Goal: Task Accomplishment & Management: Use online tool/utility

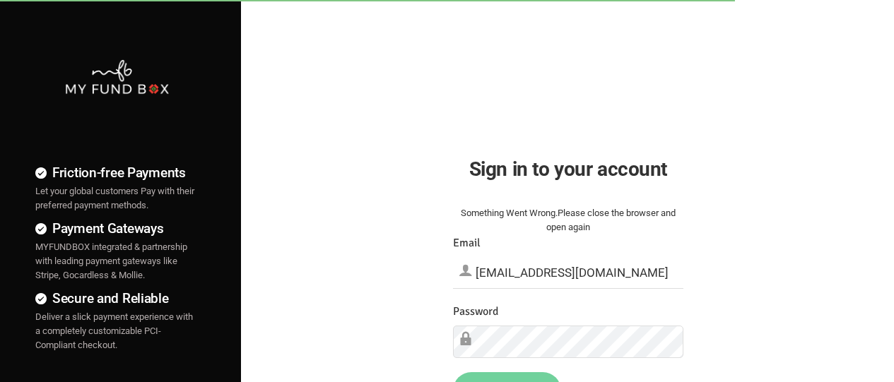
type input "[EMAIL_ADDRESS][DOMAIN_NAME]"
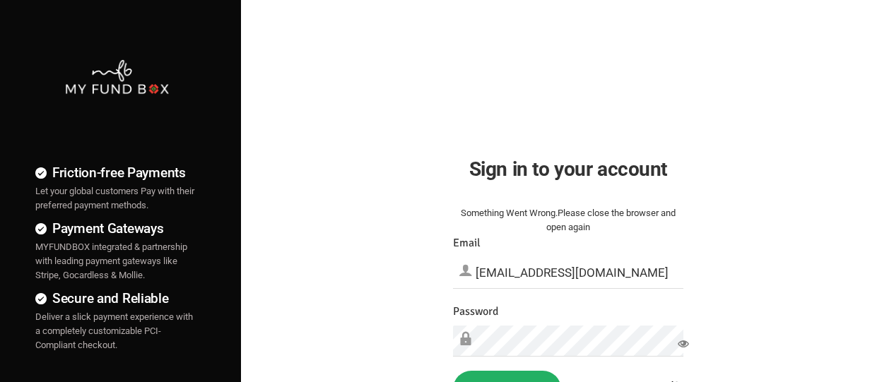
click at [507, 377] on button "Sign in" at bounding box center [507, 389] width 108 height 37
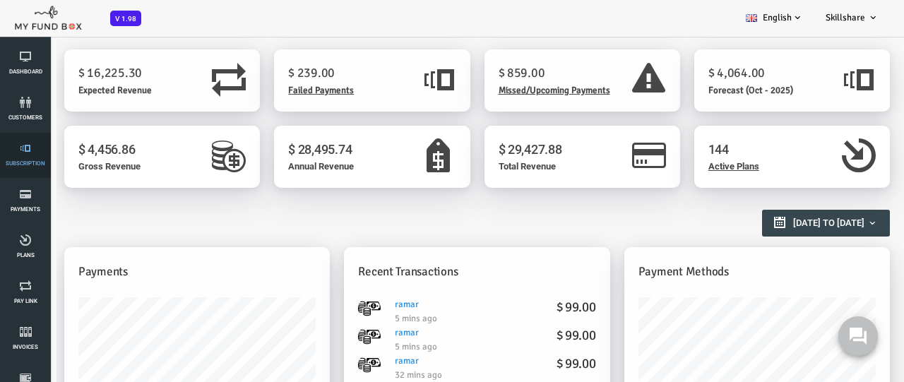
click at [25, 155] on link "Subscription" at bounding box center [25, 155] width 42 height 45
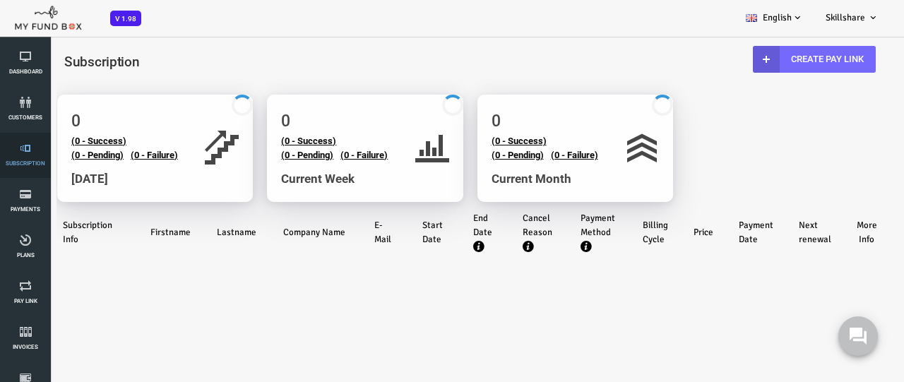
select select "100"
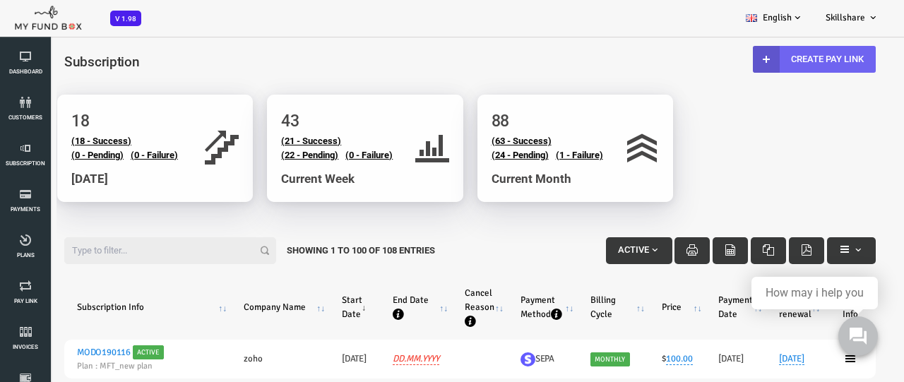
click at [776, 59] on link "Create Pay Link" at bounding box center [778, 59] width 123 height 27
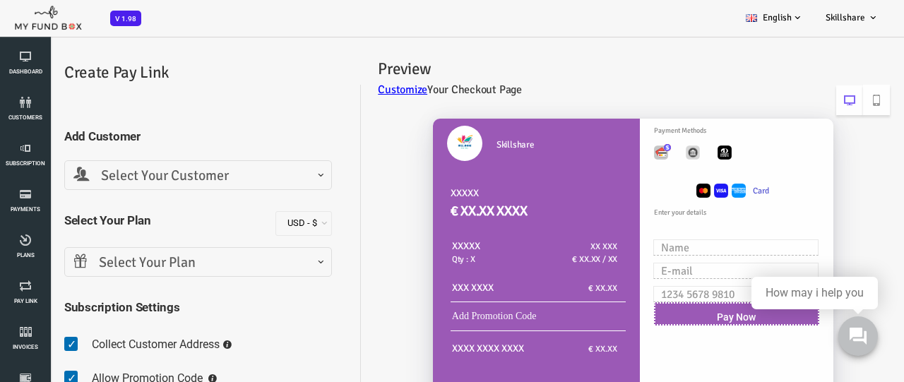
click at [161, 175] on span "Select Your Customer" at bounding box center [161, 176] width 249 height 22
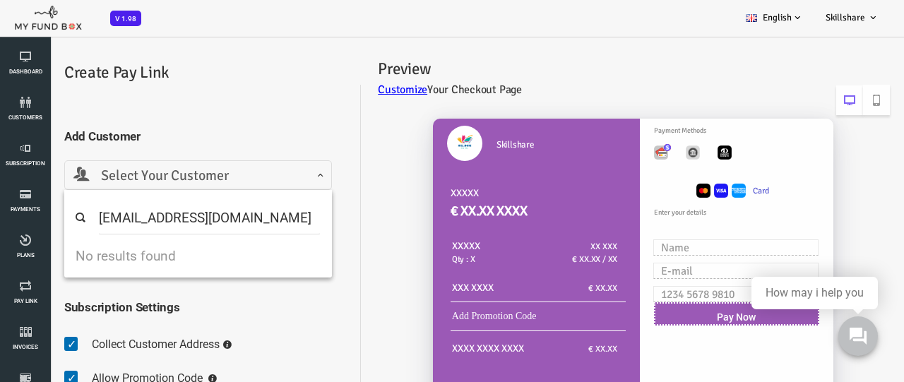
type input "mftmailbox3@mailinator.com"
